Goal: Information Seeking & Learning: Learn about a topic

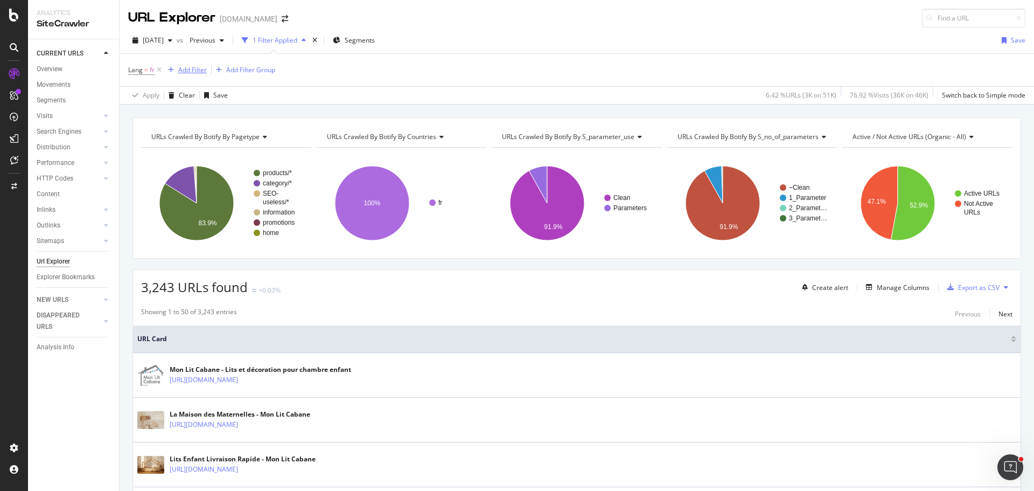
click at [192, 73] on div "Add Filter" at bounding box center [192, 69] width 29 height 9
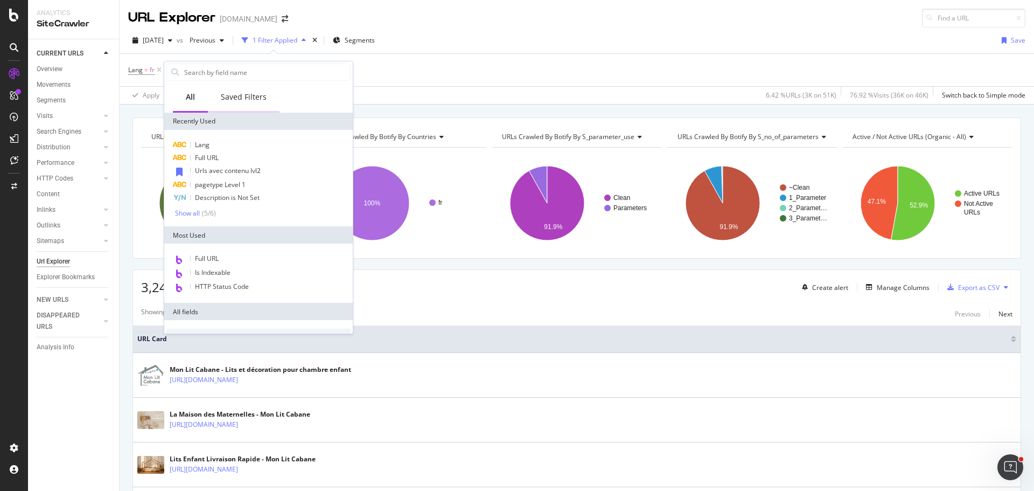
click at [256, 96] on div "Saved Filters" at bounding box center [244, 97] width 46 height 11
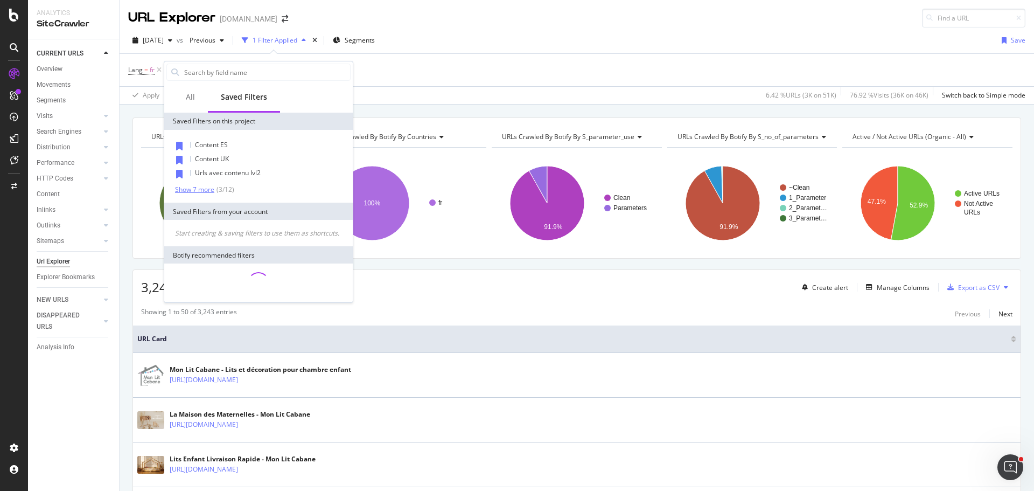
click at [207, 190] on div "Show 7 more" at bounding box center [194, 190] width 39 height 8
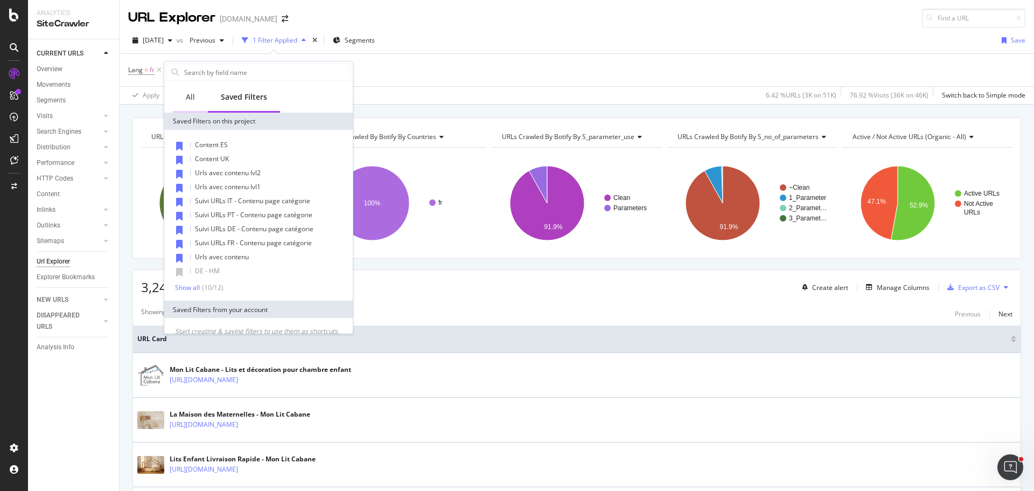
click at [193, 94] on div "All" at bounding box center [190, 97] width 9 height 11
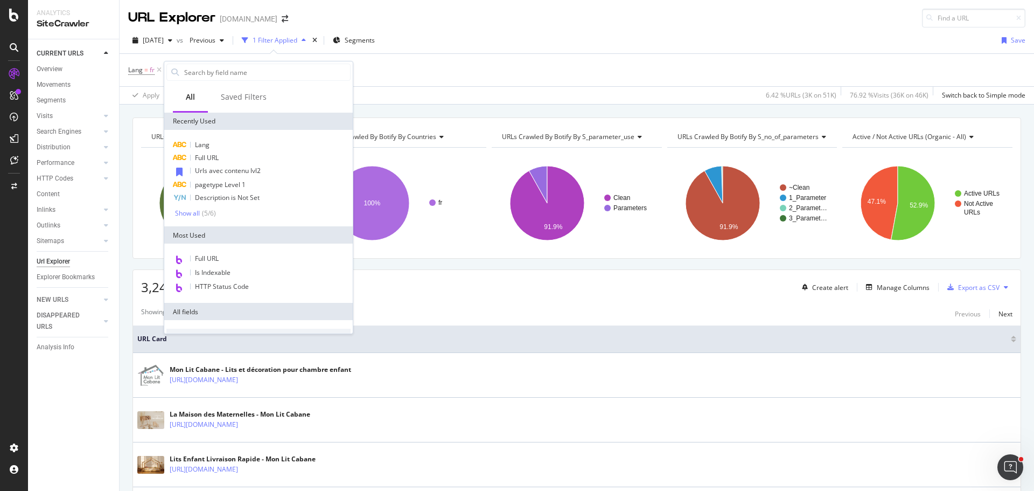
click at [462, 45] on div "2025 Sep. 6th vs Previous 1 Filter Applied Segments Save" at bounding box center [577, 43] width 915 height 22
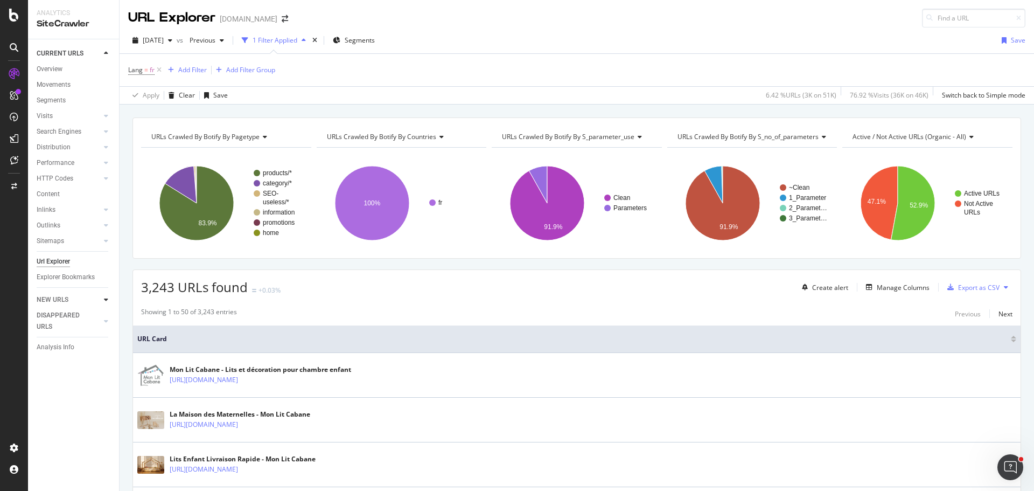
click at [105, 301] on icon at bounding box center [106, 299] width 4 height 6
click at [53, 263] on div "Url Explorer" at bounding box center [53, 261] width 33 height 11
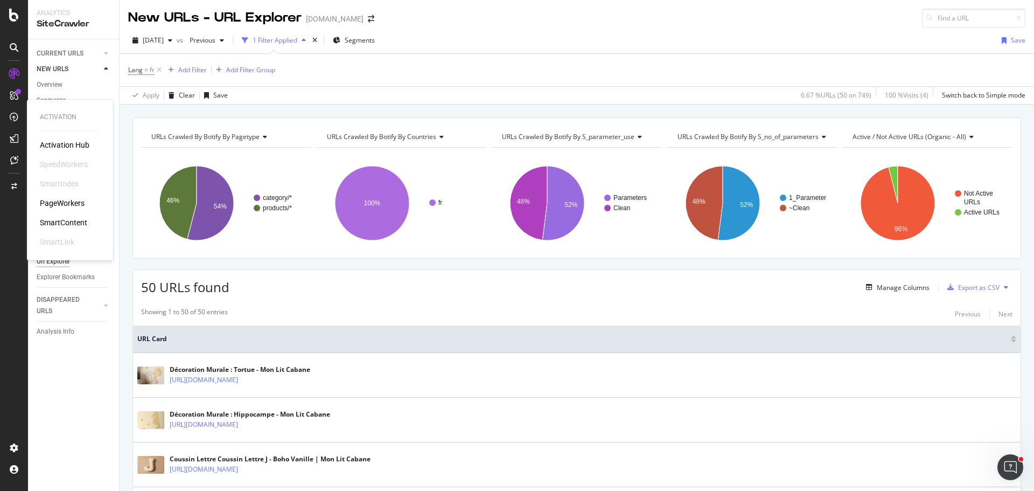
click at [69, 220] on div "SmartContent" at bounding box center [63, 222] width 47 height 11
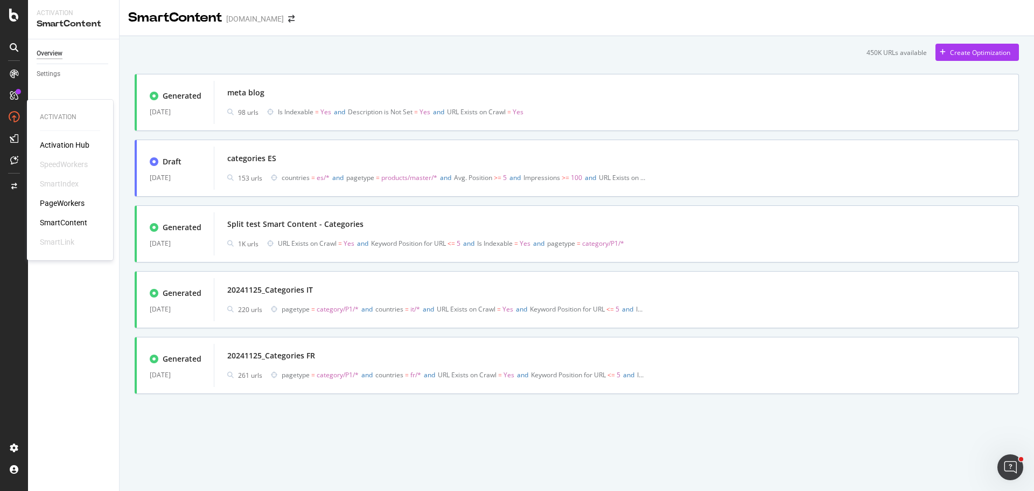
click at [66, 199] on div "PageWorkers" at bounding box center [62, 203] width 45 height 11
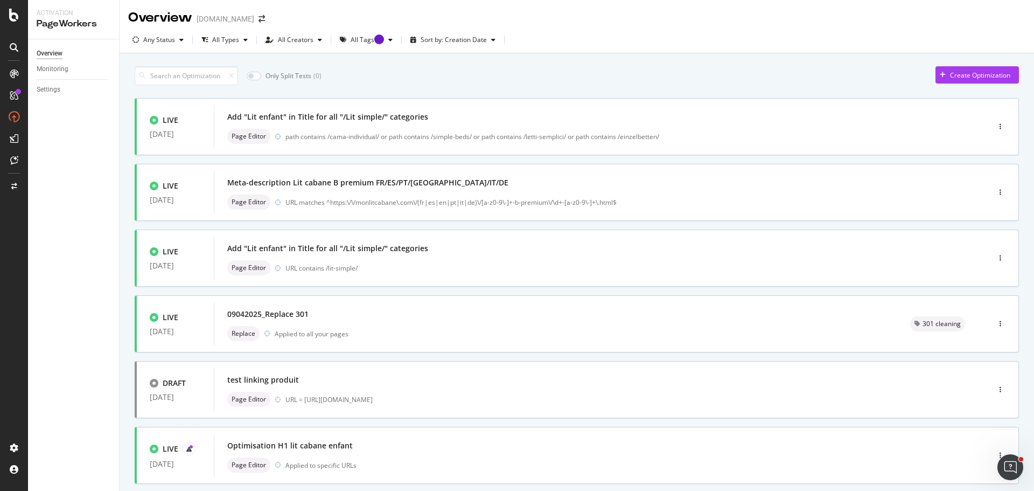
click at [18, 41] on div at bounding box center [13, 47] width 17 height 17
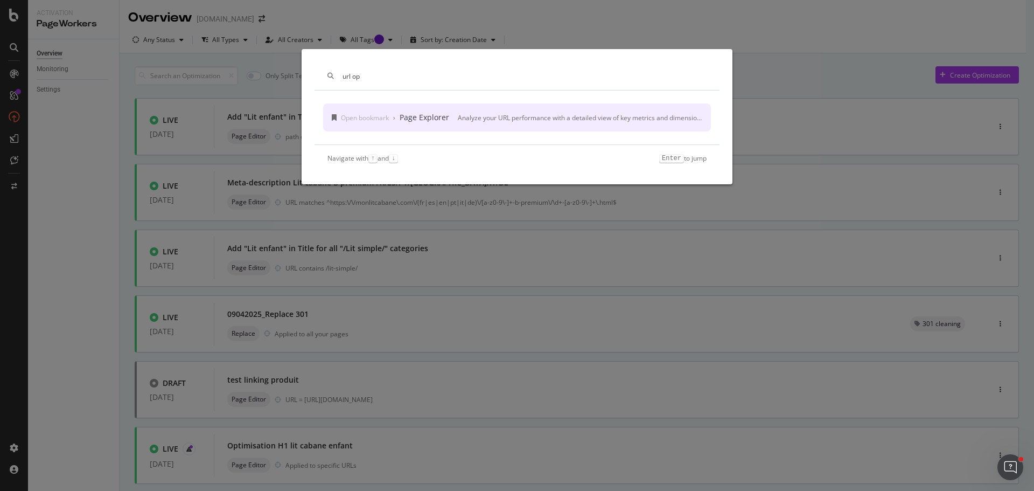
type input "url op"
click at [445, 113] on div "Page Explorer" at bounding box center [425, 117] width 50 height 11
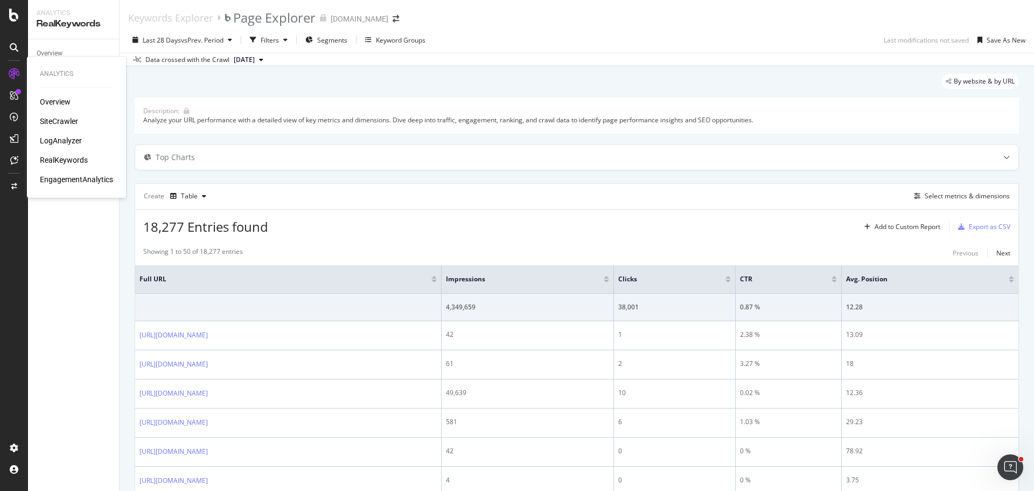
click at [58, 116] on div "SiteCrawler" at bounding box center [59, 121] width 38 height 11
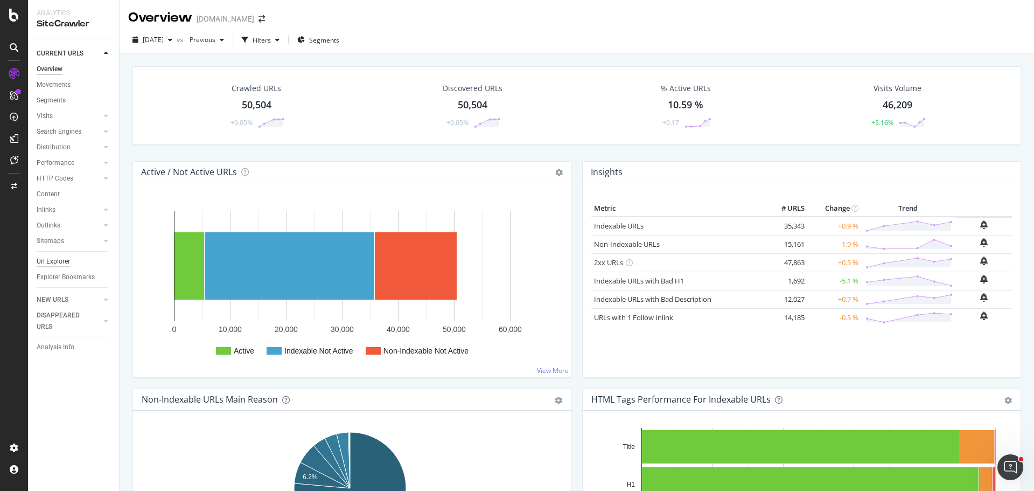
click at [65, 261] on div "Url Explorer" at bounding box center [53, 261] width 33 height 11
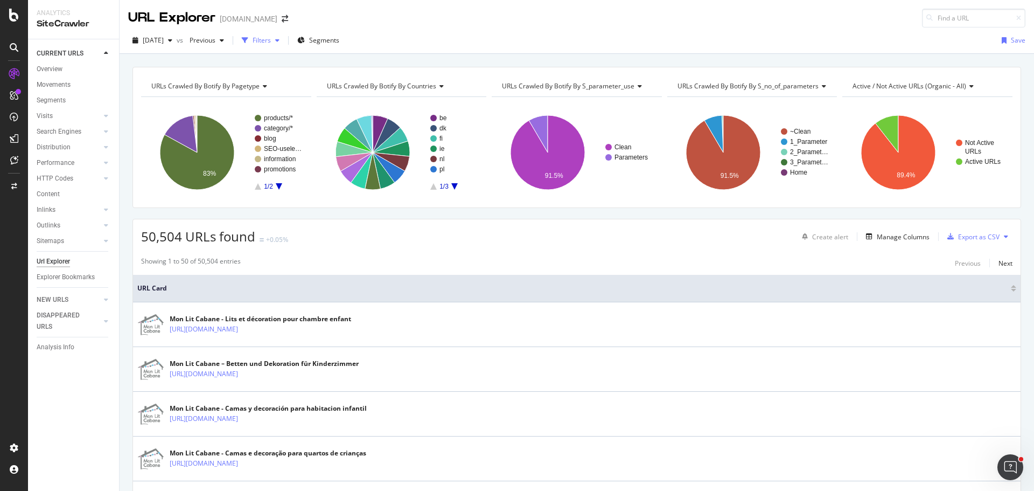
click at [271, 38] on div "Filters" at bounding box center [262, 40] width 18 height 9
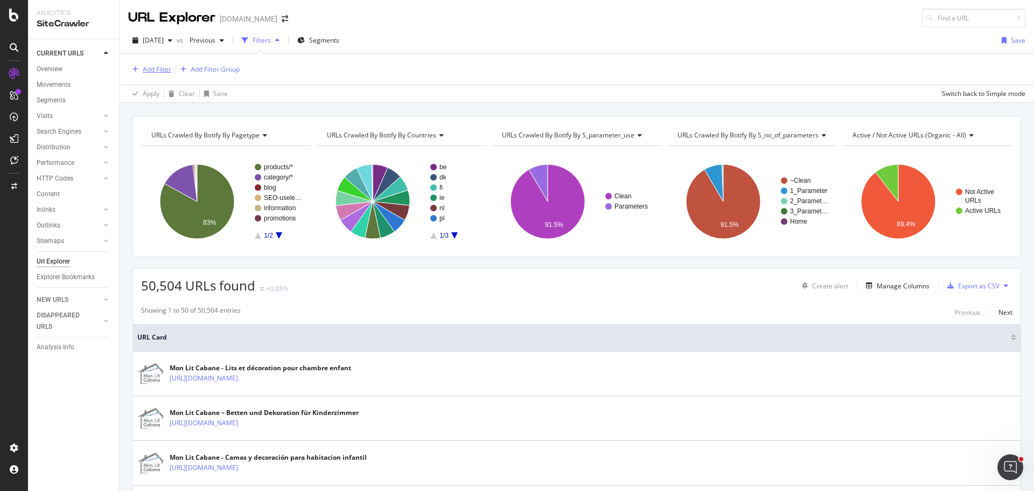
click at [154, 70] on div "Add Filter" at bounding box center [157, 69] width 29 height 9
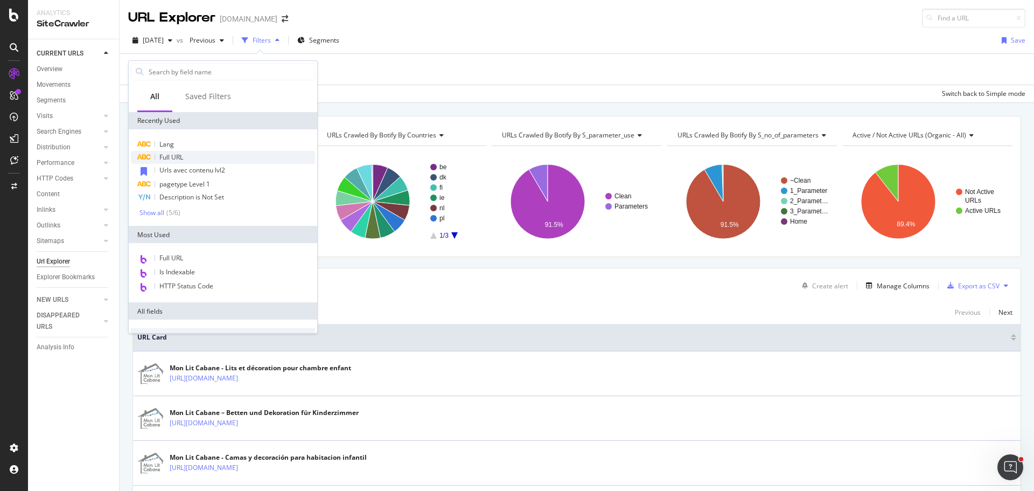
click at [177, 152] on span "Full URL" at bounding box center [171, 156] width 24 height 9
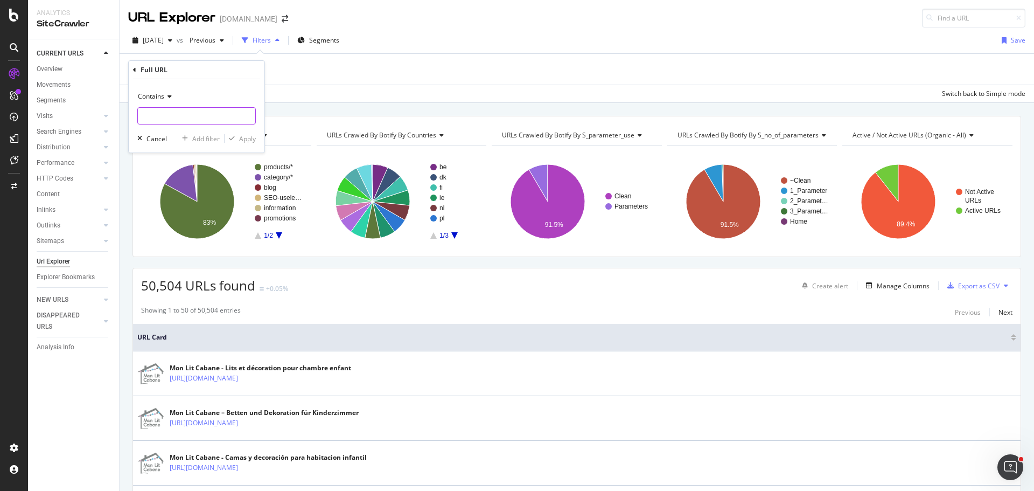
click at [233, 119] on input "text" at bounding box center [196, 115] width 117 height 17
paste input "https://monlitcabane.com/fr/950-idees-cadeaux"
type input "https://monlitcabane.com/fr/950-idees-cadeaux"
click at [239, 136] on div "Apply" at bounding box center [247, 138] width 17 height 9
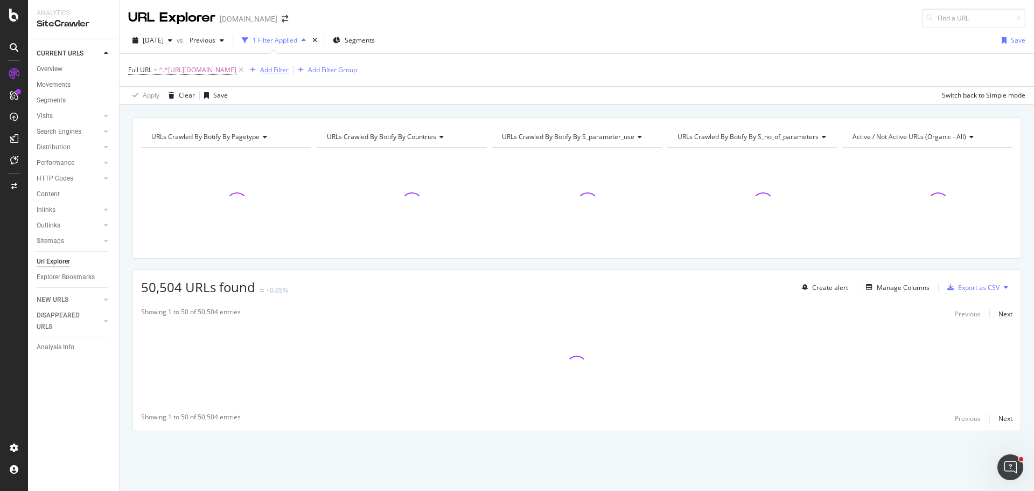
click at [289, 69] on div "Add Filter" at bounding box center [274, 69] width 29 height 9
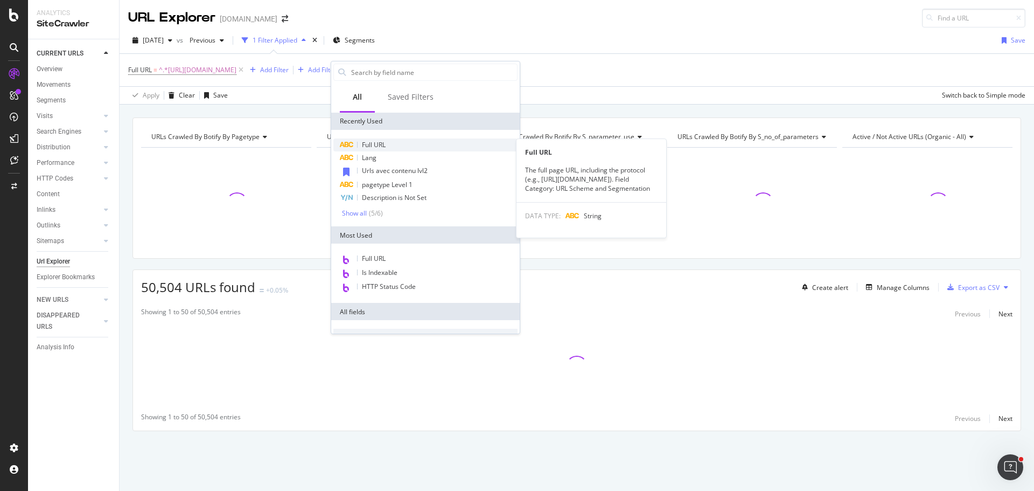
click at [361, 142] on div "Full URL" at bounding box center [425, 144] width 184 height 13
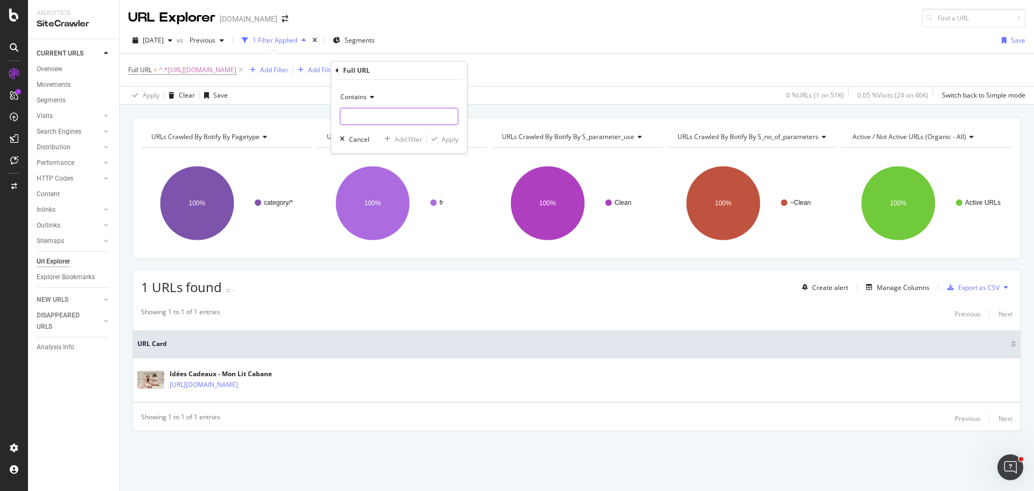
click at [370, 116] on input "text" at bounding box center [398, 116] width 117 height 17
paste input "https://monlitcabane.com/fr/900-lit-superpose-tiroir"
type input "https://monlitcabane.com/fr/900-lit-superpose-tiroir"
click at [444, 139] on div "Apply" at bounding box center [450, 139] width 17 height 9
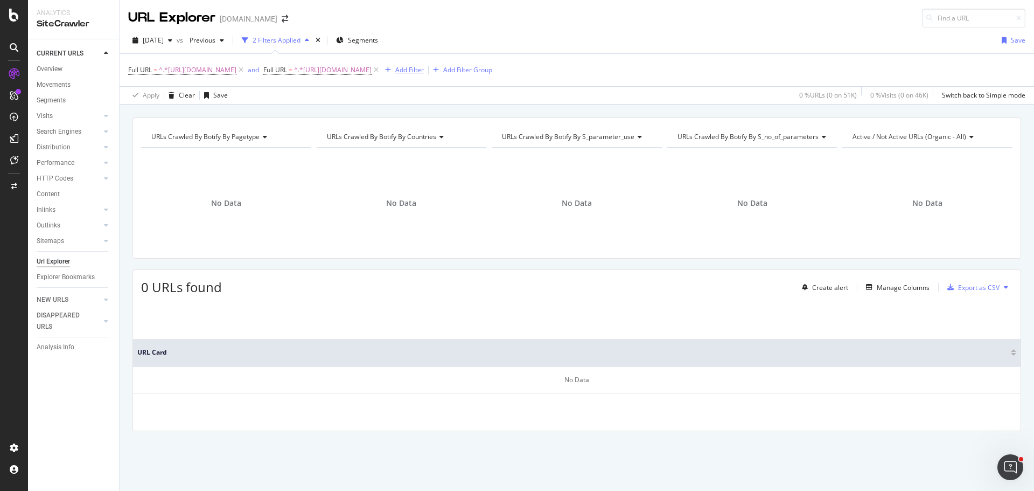
click at [424, 70] on div "Add Filter" at bounding box center [409, 69] width 29 height 9
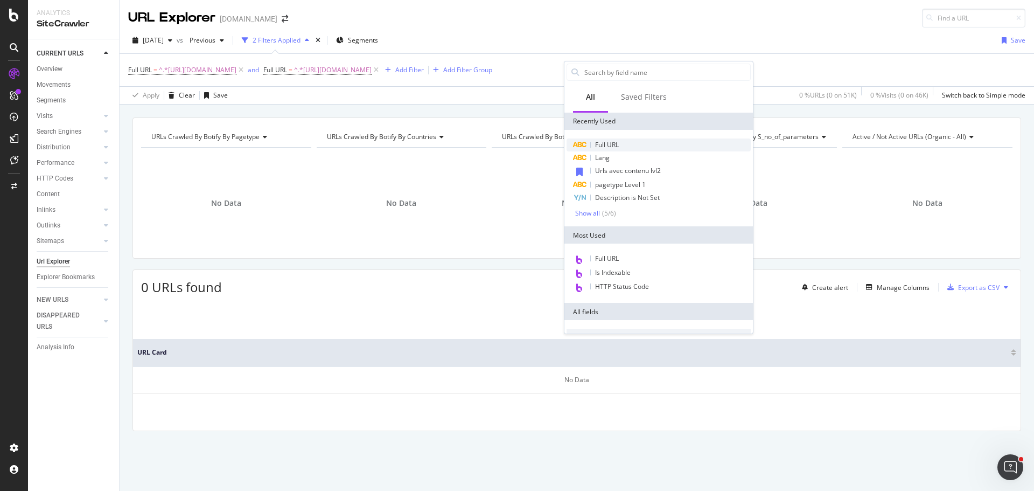
click at [611, 145] on span "Full URL" at bounding box center [607, 144] width 24 height 9
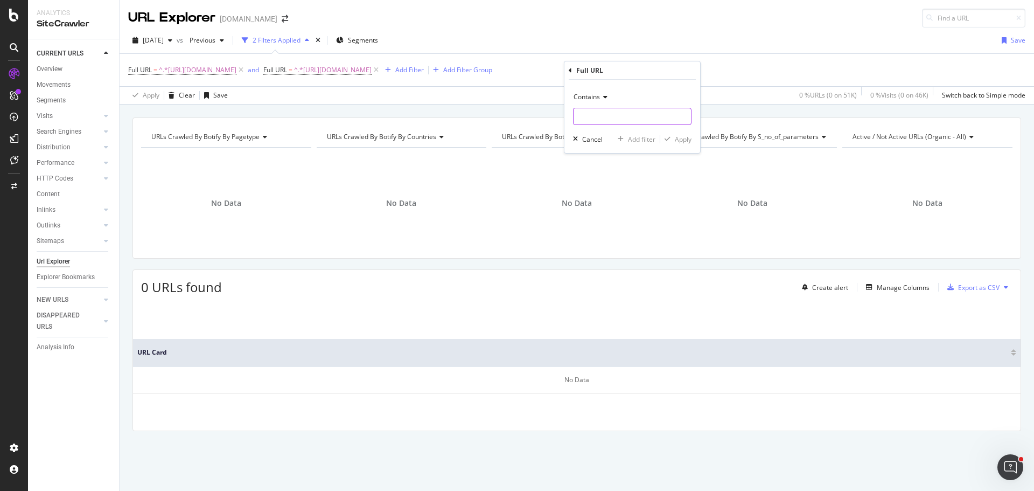
click at [624, 116] on input "text" at bounding box center [632, 116] width 117 height 17
paste input "https://monlitcabane.com/fr/899-lit-simple-tiroir"
type input "https://monlitcabane.com/fr/899-lit-simple-tiroir"
click at [670, 137] on icon "button" at bounding box center [668, 139] width 6 height 6
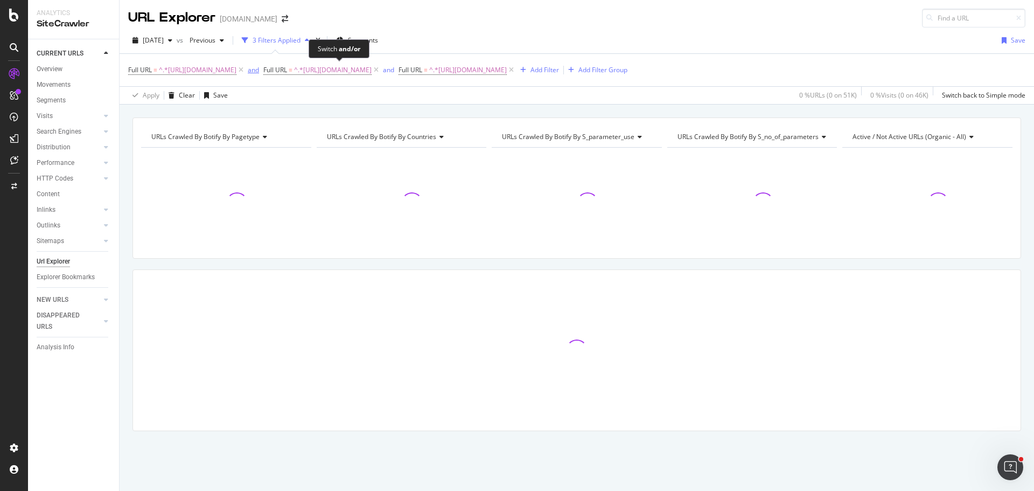
click at [259, 71] on div "and" at bounding box center [253, 69] width 11 height 9
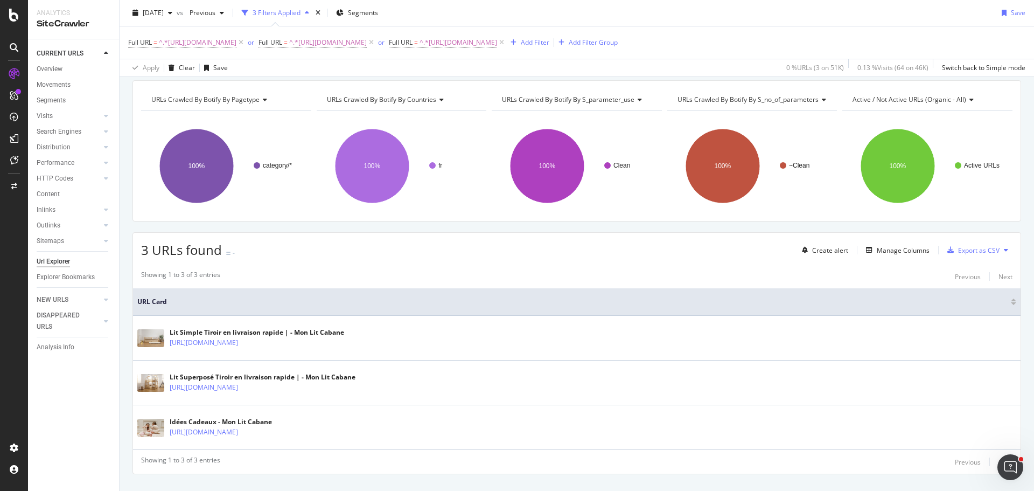
scroll to position [54, 0]
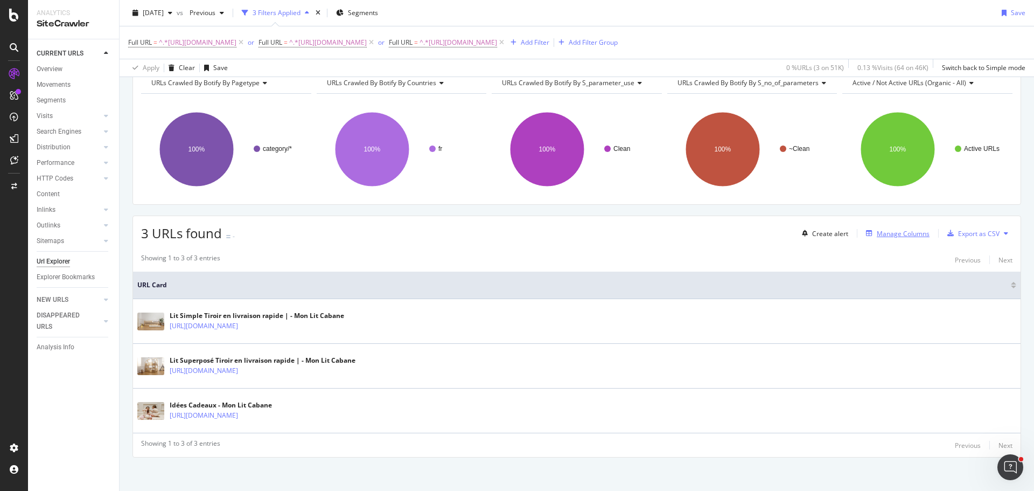
click at [880, 228] on div "Manage Columns" at bounding box center [896, 233] width 68 height 12
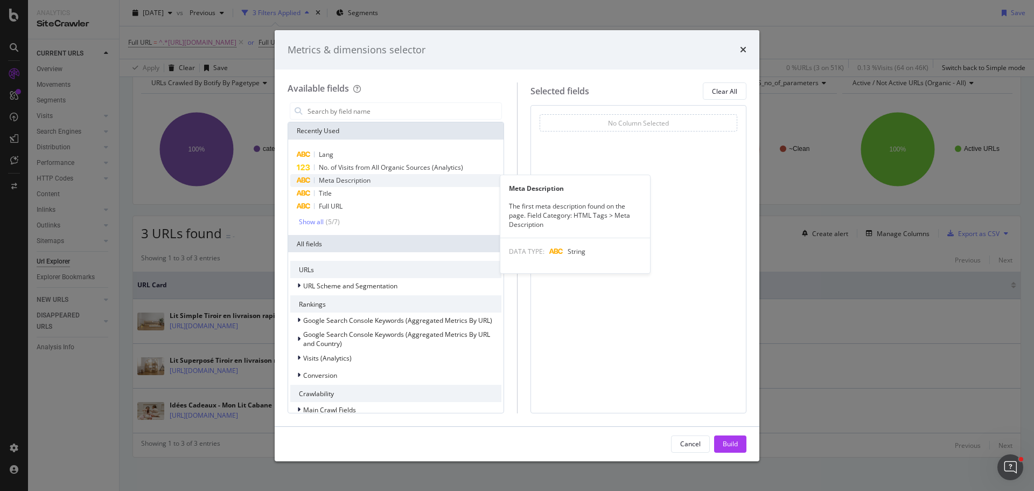
click at [400, 184] on div "Meta Description" at bounding box center [395, 180] width 211 height 13
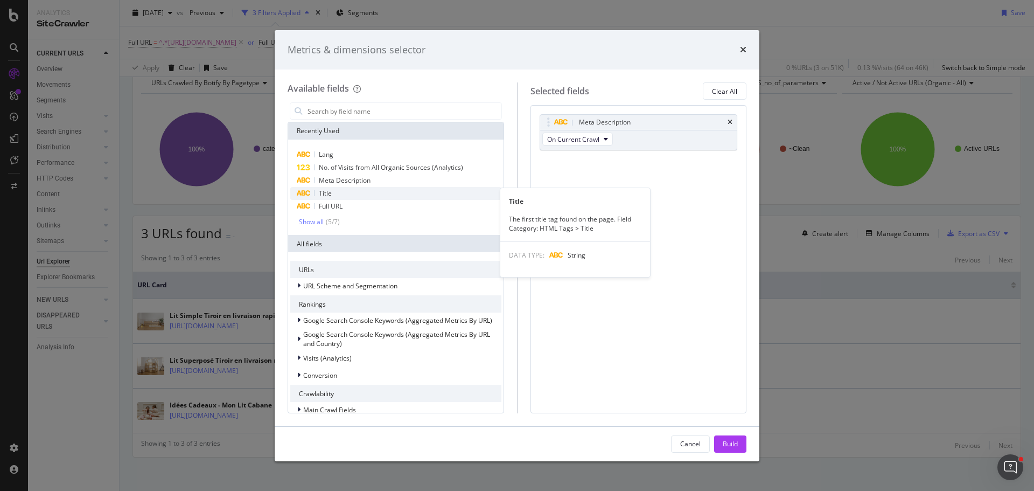
click at [399, 193] on div "Title" at bounding box center [395, 193] width 211 height 13
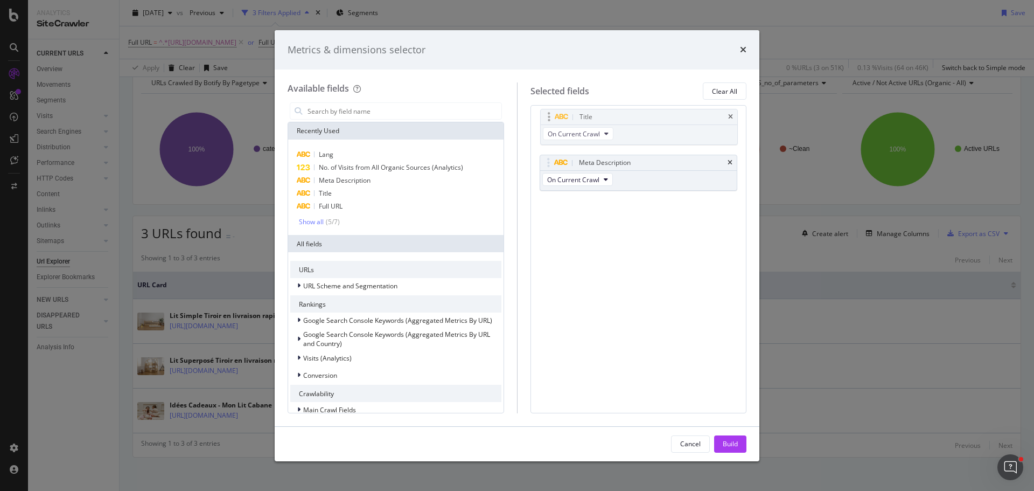
drag, startPoint x: 546, startPoint y: 160, endPoint x: 547, endPoint y: 114, distance: 46.3
click at [547, 114] on body "Analytics SiteCrawler CURRENT URLS Overview Movements Segments Visits Analysis …" at bounding box center [517, 245] width 1034 height 491
click at [739, 437] on button "Build" at bounding box center [730, 443] width 32 height 17
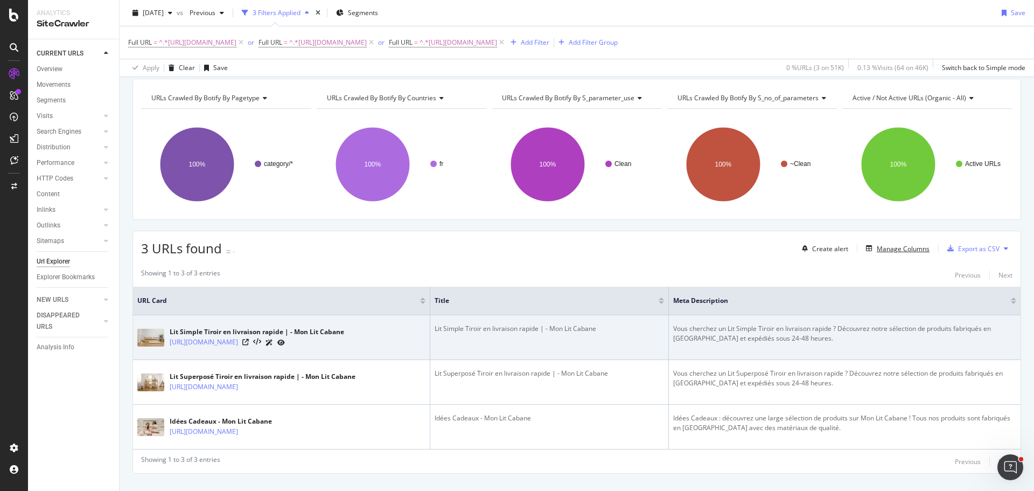
scroll to position [59, 0]
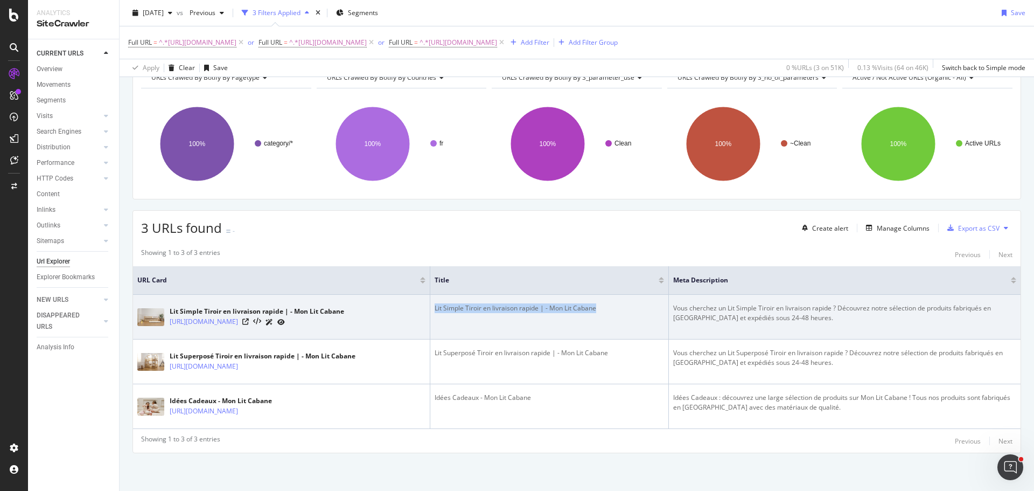
drag, startPoint x: 616, startPoint y: 307, endPoint x: 443, endPoint y: 328, distance: 173.7
click at [443, 328] on td "Lit Simple Tiroir en livraison rapide | - Mon Lit Cabane" at bounding box center [549, 317] width 239 height 45
copy div "Lit Simple Tiroir en livraison rapide | - Mon Lit Cabane"
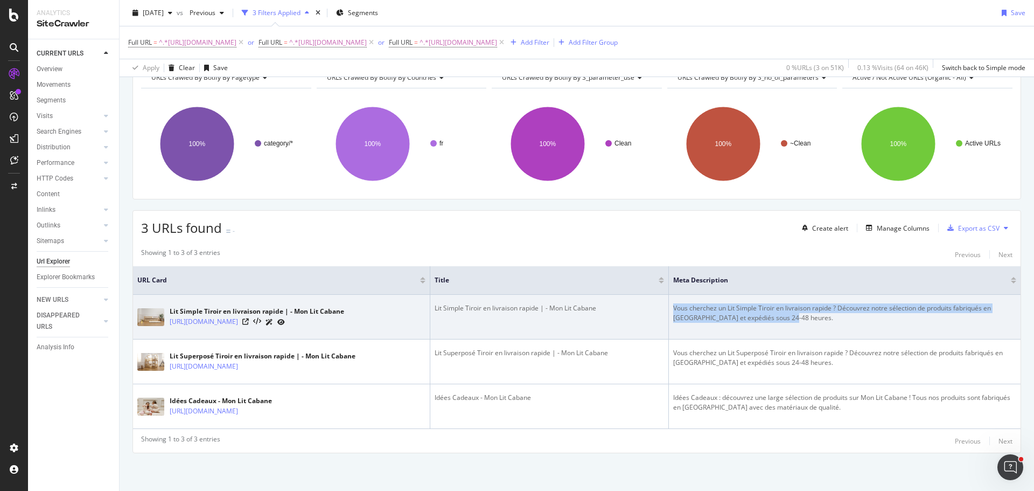
drag, startPoint x: 805, startPoint y: 316, endPoint x: 677, endPoint y: 307, distance: 128.5
click at [677, 307] on div "Vous cherchez un Lit Simple Tiroir en livraison rapide ? Découvrez notre sélect…" at bounding box center [844, 312] width 343 height 19
copy div "Vous cherchez un Lit Simple Tiroir en livraison rapide ? Découvrez notre sélect…"
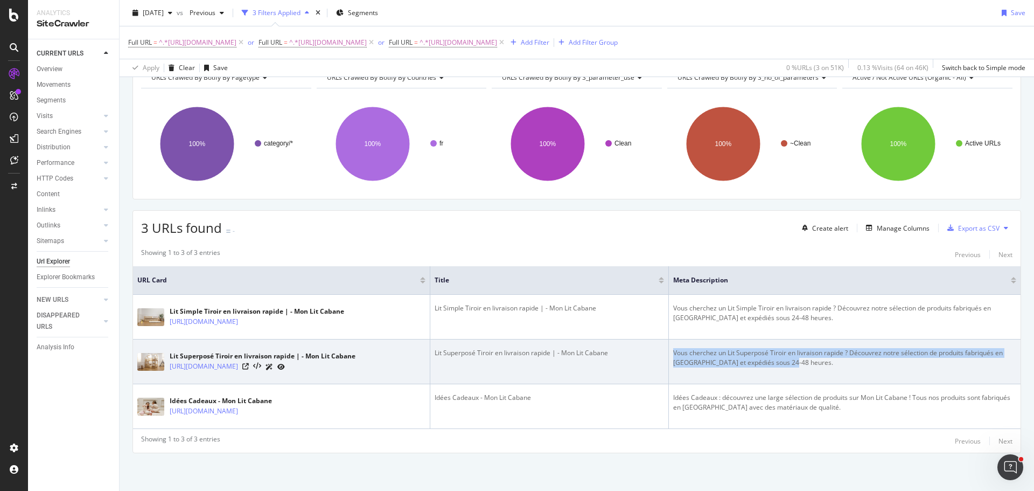
drag, startPoint x: 816, startPoint y: 364, endPoint x: 677, endPoint y: 354, distance: 139.3
click at [677, 354] on td "Vous cherchez un Lit Superposé Tiroir en livraison rapide ? Découvrez notre sél…" at bounding box center [845, 361] width 352 height 45
copy div "Vous cherchez un Lit Superposé Tiroir en livraison rapide ? Découvrez notre sél…"
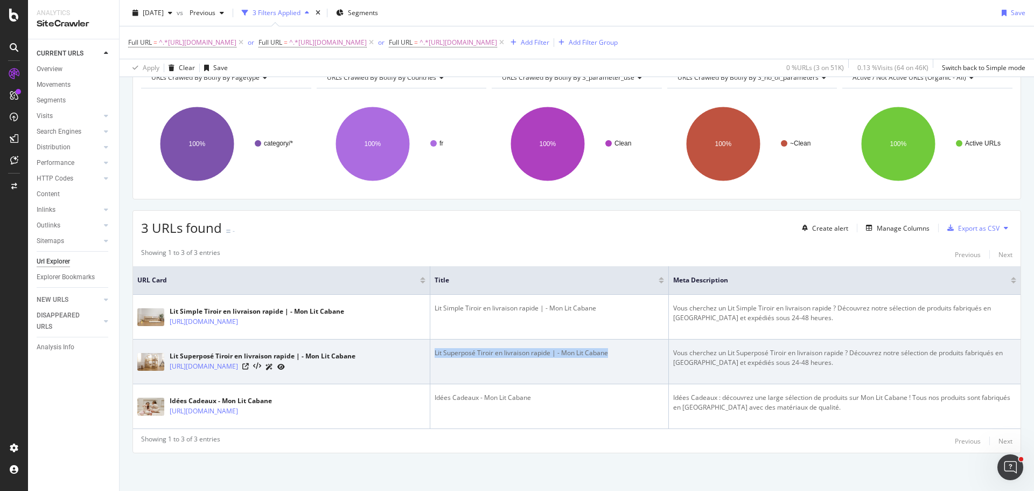
drag, startPoint x: 622, startPoint y: 353, endPoint x: 438, endPoint y: 366, distance: 184.1
click at [438, 366] on tr "Lit Superposé Tiroir en livraison rapide | - Mon Lit Cabane https://monlitcaban…" at bounding box center [577, 361] width 888 height 45
copy div "Lit Superposé Tiroir en livraison rapide | - Mon Lit Cabane"
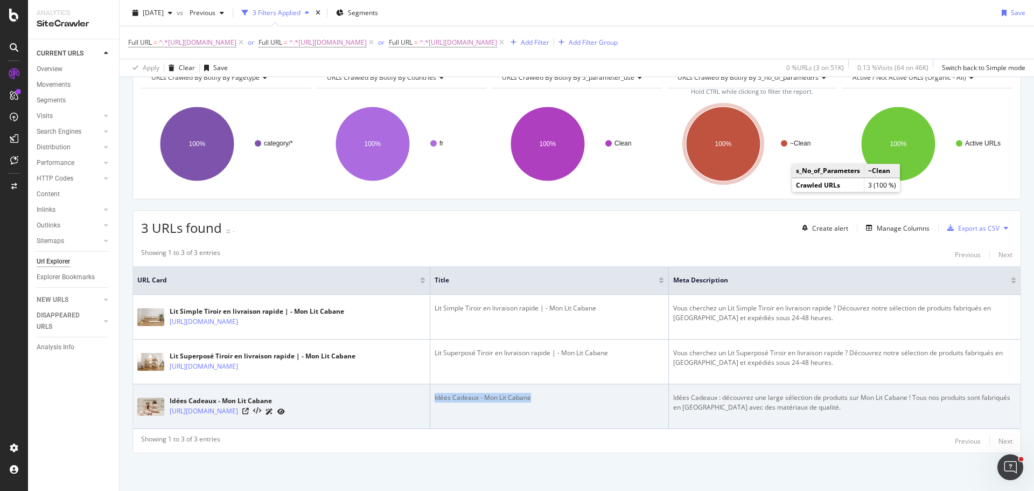
drag, startPoint x: 552, startPoint y: 399, endPoint x: 444, endPoint y: 414, distance: 109.3
click at [444, 414] on td "Idées Cadeaux - Mon Lit Cabane" at bounding box center [549, 406] width 239 height 45
copy div "Idées Cadeaux - Mon Lit Cabane"
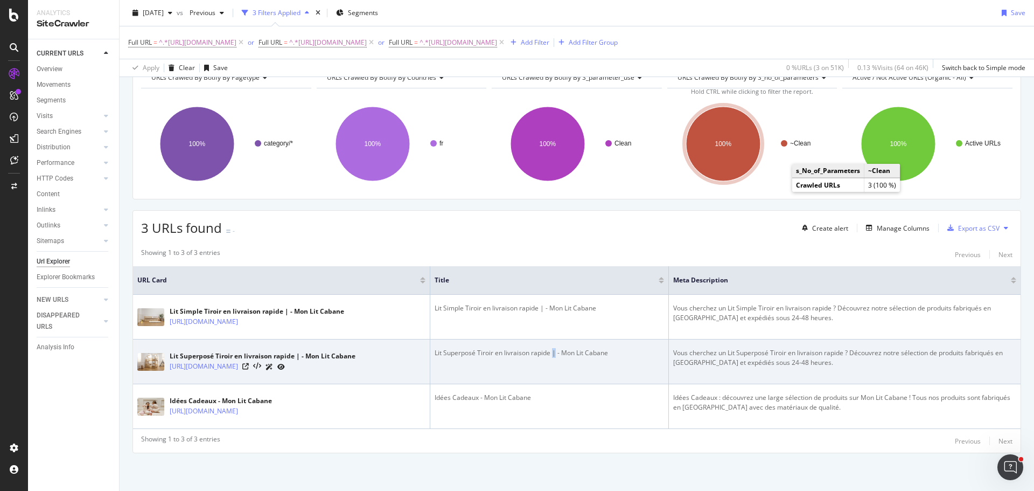
click at [567, 350] on div "Lit Superposé Tiroir en livraison rapide | - Mon Lit Cabane" at bounding box center [549, 353] width 229 height 10
copy div "|"
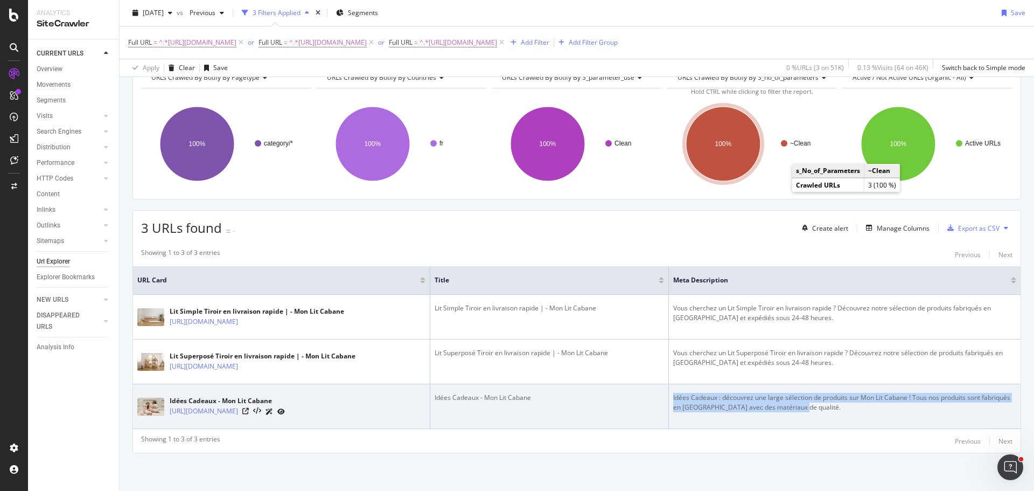
drag, startPoint x: 859, startPoint y: 409, endPoint x: 677, endPoint y: 395, distance: 182.7
click at [677, 395] on td "Idées Cadeaux : découvrez une large sélection de produits sur Mon Lit Cabane ! …" at bounding box center [845, 406] width 352 height 45
copy div "Idées Cadeaux : découvrez une large sélection de produits sur Mon Lit Cabane ! …"
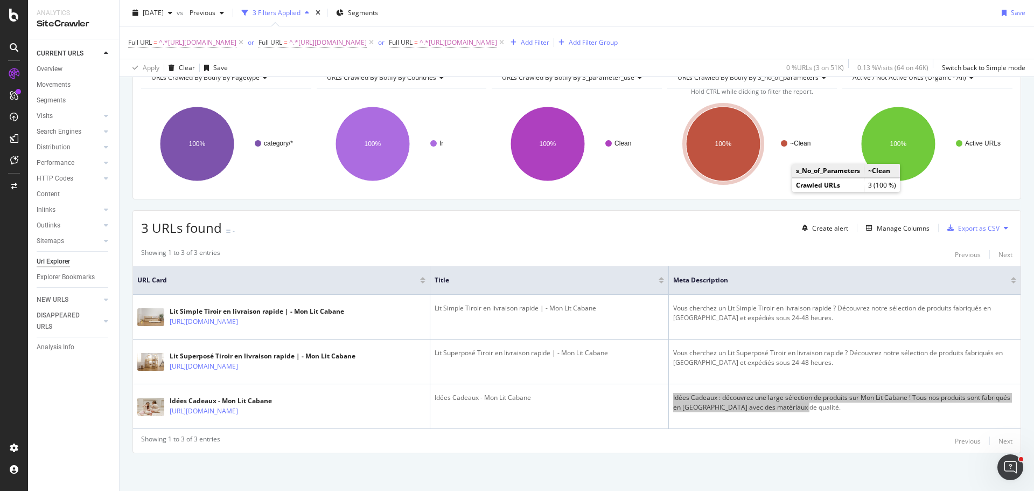
scroll to position [0, 0]
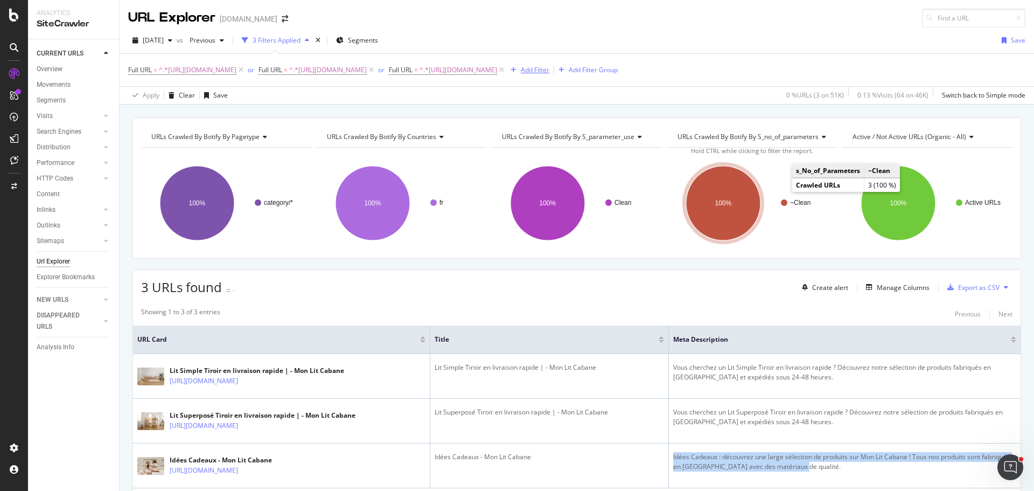
click at [549, 71] on div "Add Filter" at bounding box center [535, 69] width 29 height 9
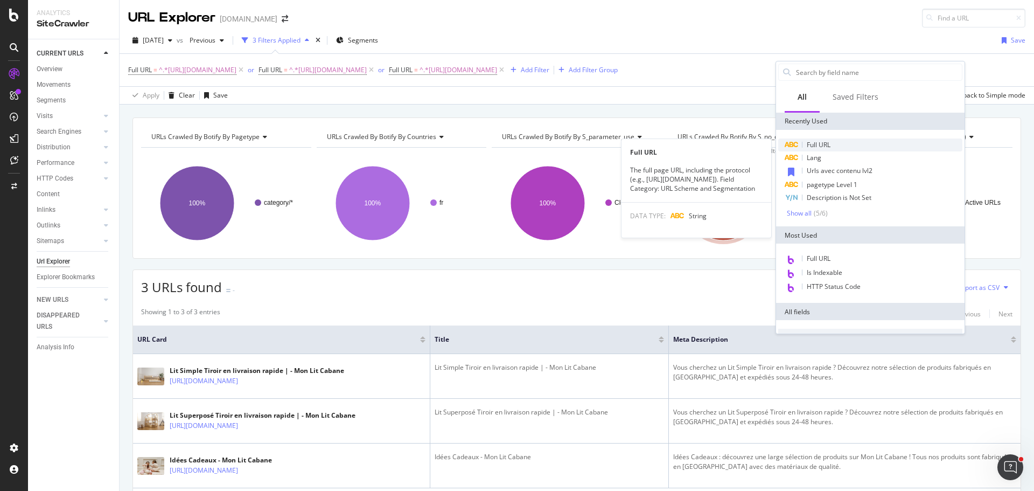
click at [825, 143] on span "Full URL" at bounding box center [819, 144] width 24 height 9
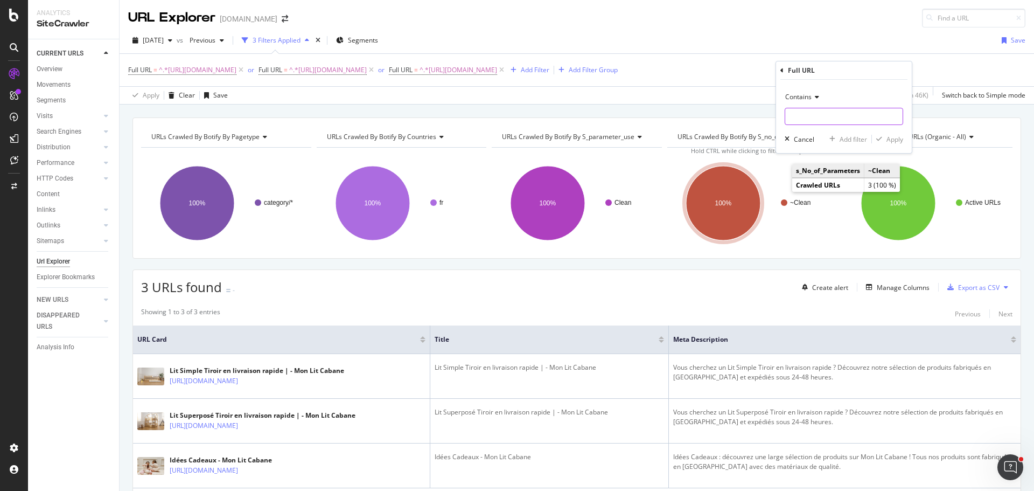
click at [837, 119] on input "text" at bounding box center [843, 116] width 117 height 17
paste input "https://monlitcabane.com/fr/861-balade"
type input "https://monlitcabane.com/fr/861-balade"
click at [882, 138] on div "button" at bounding box center [879, 139] width 15 height 6
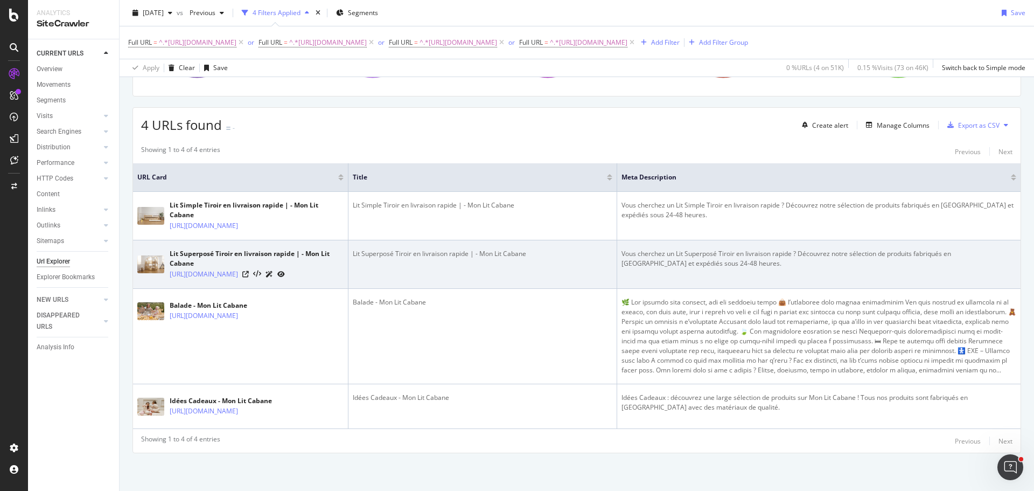
scroll to position [200, 0]
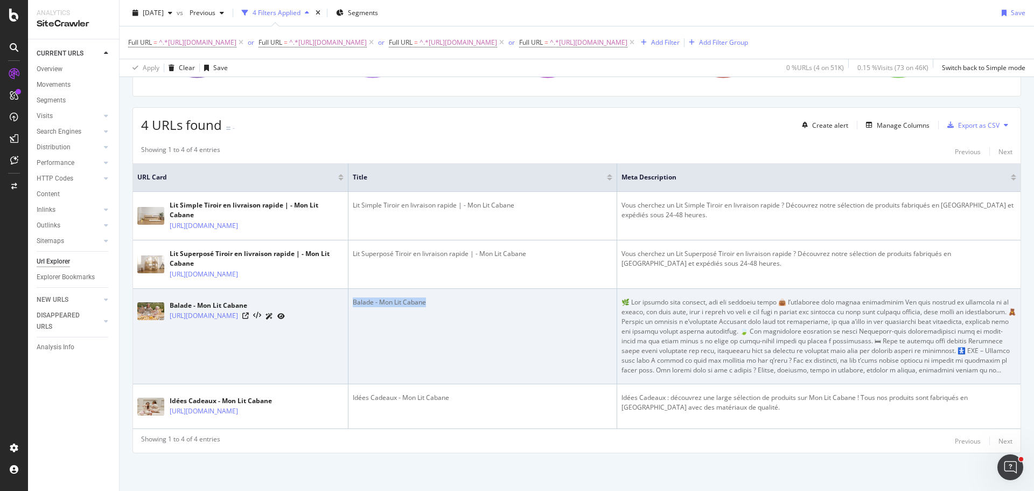
drag, startPoint x: 451, startPoint y: 289, endPoint x: 352, endPoint y: 304, distance: 100.3
click at [352, 304] on td "Balade - Mon Lit Cabane" at bounding box center [483, 336] width 269 height 95
copy div "Balade - Mon Lit Cabane"
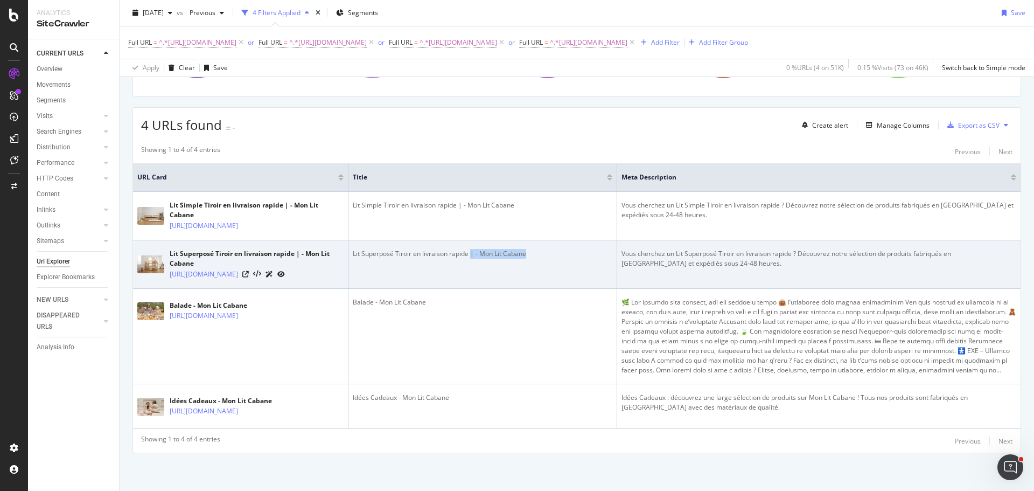
drag, startPoint x: 535, startPoint y: 232, endPoint x: 471, endPoint y: 241, distance: 64.1
click at [471, 241] on td "Lit Superposé Tiroir en livraison rapide | - Mon Lit Cabane" at bounding box center [483, 264] width 269 height 48
click at [480, 249] on div "Lit Superposé Tiroir en livraison rapide | - Mon Lit Cabane" at bounding box center [483, 254] width 260 height 10
click at [472, 249] on div "Lit Superposé Tiroir en livraison rapide | - Mon Lit Cabane" at bounding box center [483, 254] width 260 height 10
click at [473, 249] on div "Lit Superposé Tiroir en livraison rapide | - Mon Lit Cabane" at bounding box center [483, 254] width 260 height 10
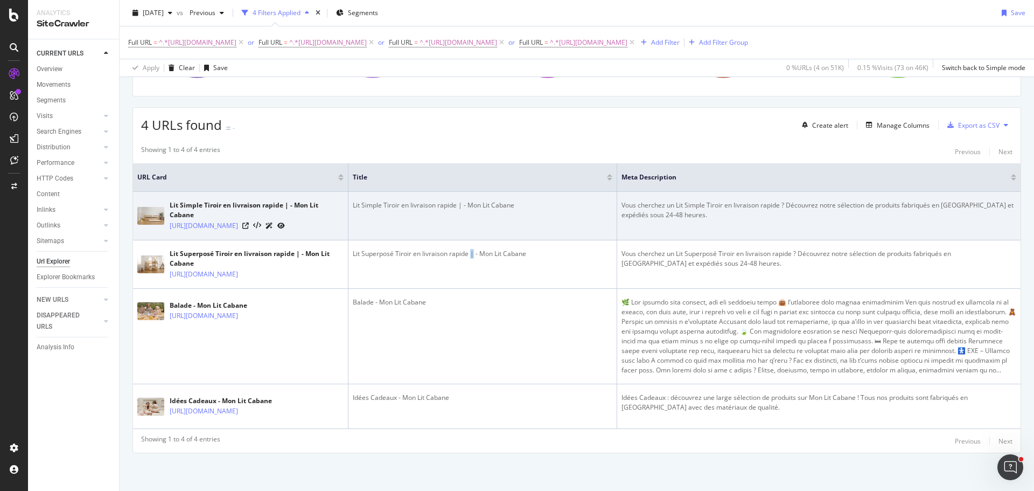
copy div "|"
